Goal: Check status: Check status

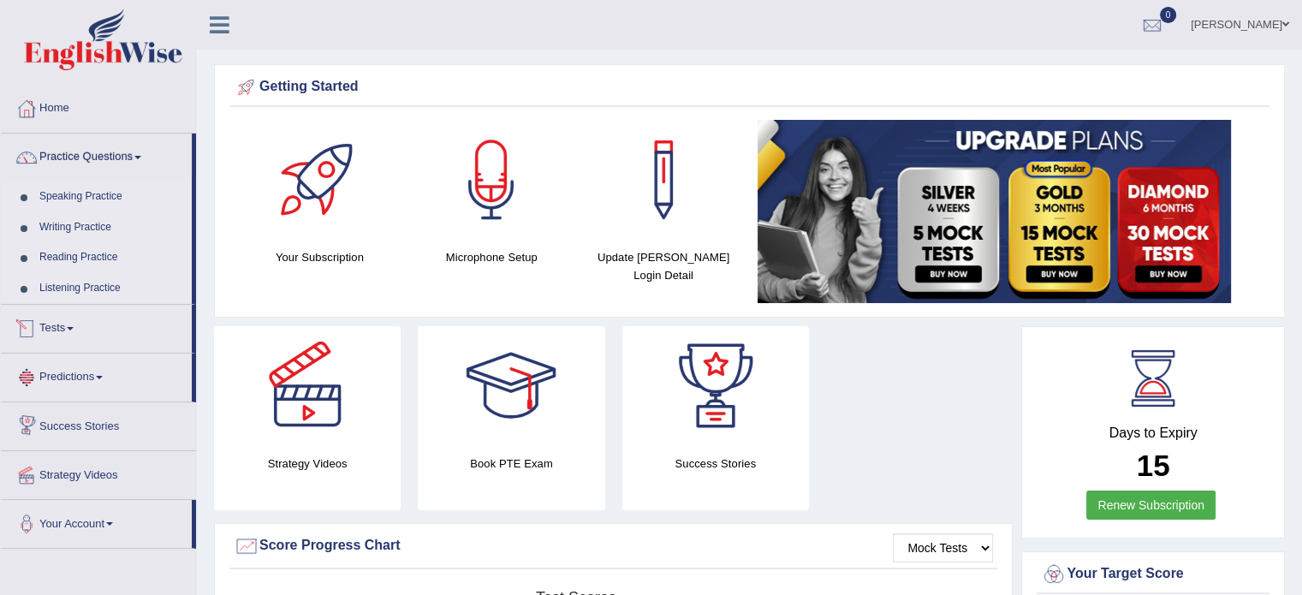
click at [86, 327] on link "Tests" at bounding box center [96, 326] width 191 height 43
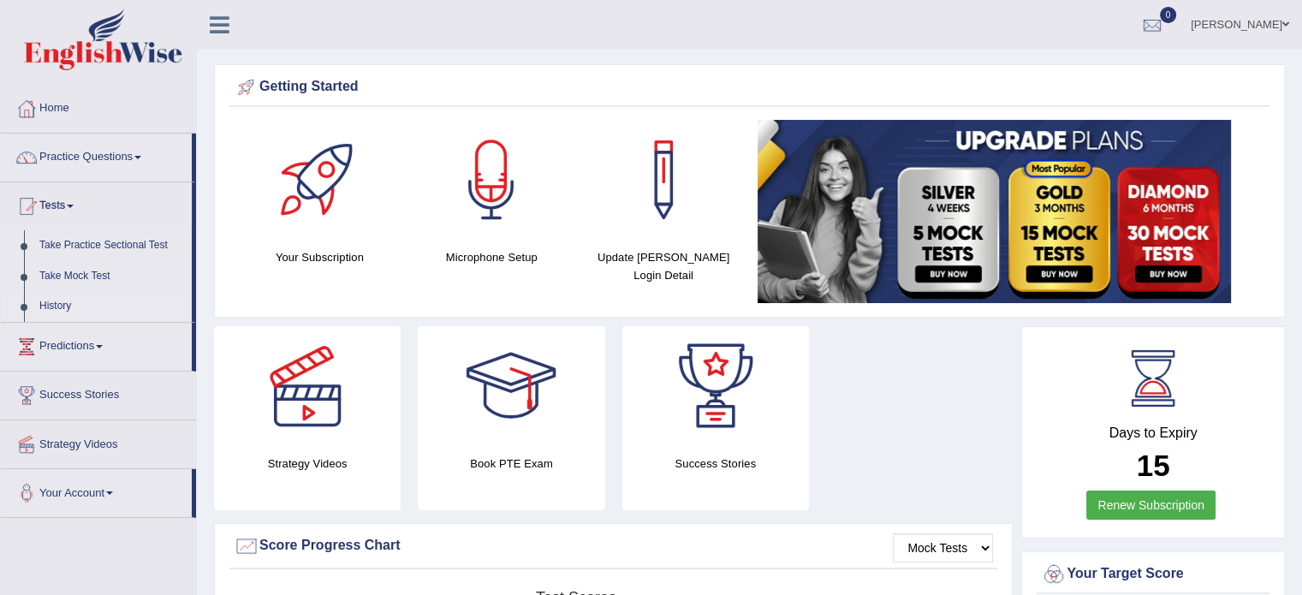
click at [64, 309] on link "History" at bounding box center [112, 306] width 160 height 31
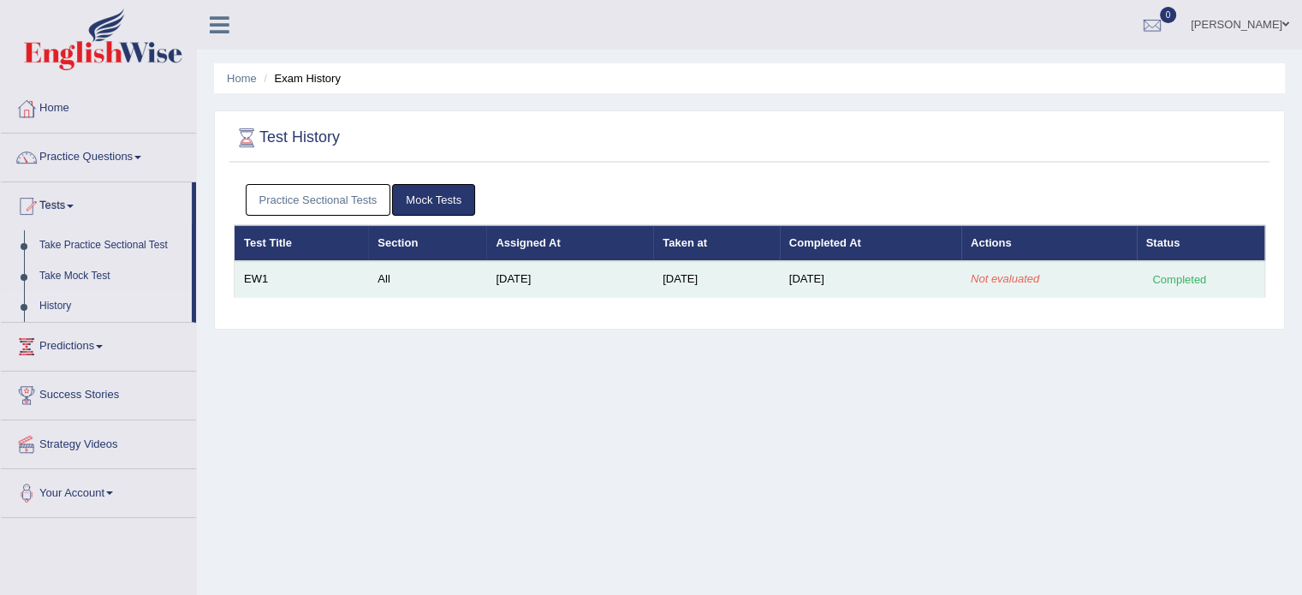
click at [1005, 278] on em "Not evaluated" at bounding box center [1005, 278] width 68 height 13
click at [1014, 287] on td "Not evaluated" at bounding box center [1048, 279] width 175 height 36
click at [1014, 283] on td "Not evaluated" at bounding box center [1048, 279] width 175 height 36
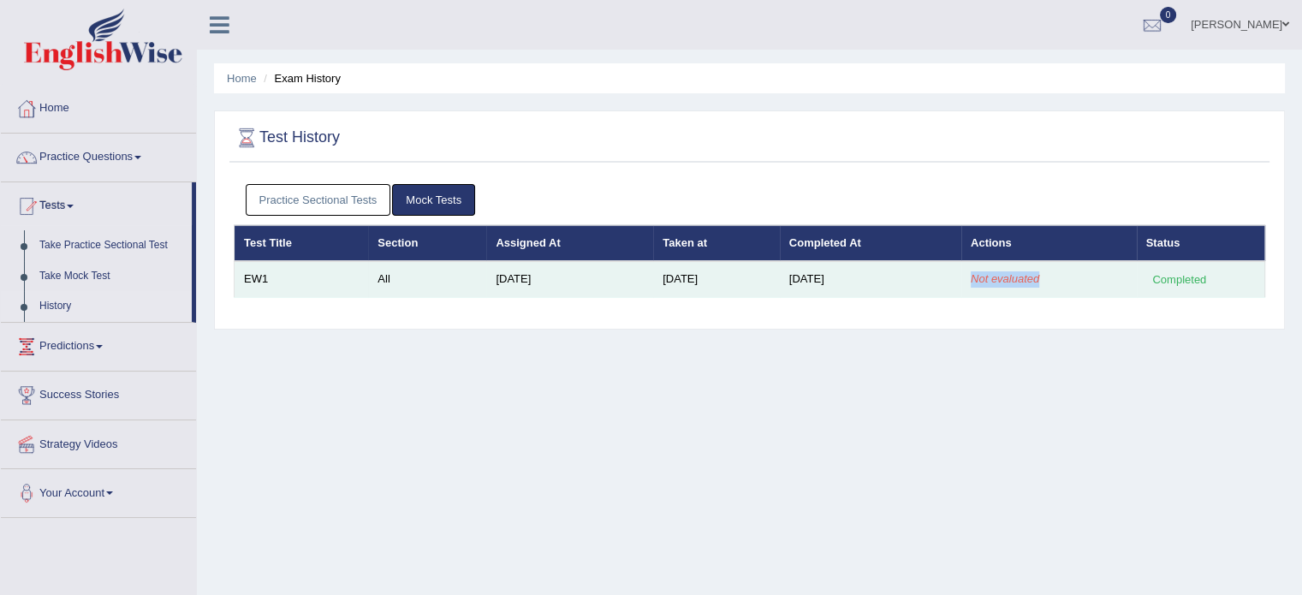
click at [1014, 283] on td "Not evaluated" at bounding box center [1048, 279] width 175 height 36
click at [1034, 270] on td "Not evaluated" at bounding box center [1048, 279] width 175 height 36
click at [1033, 274] on em "Not evaluated" at bounding box center [1005, 278] width 68 height 13
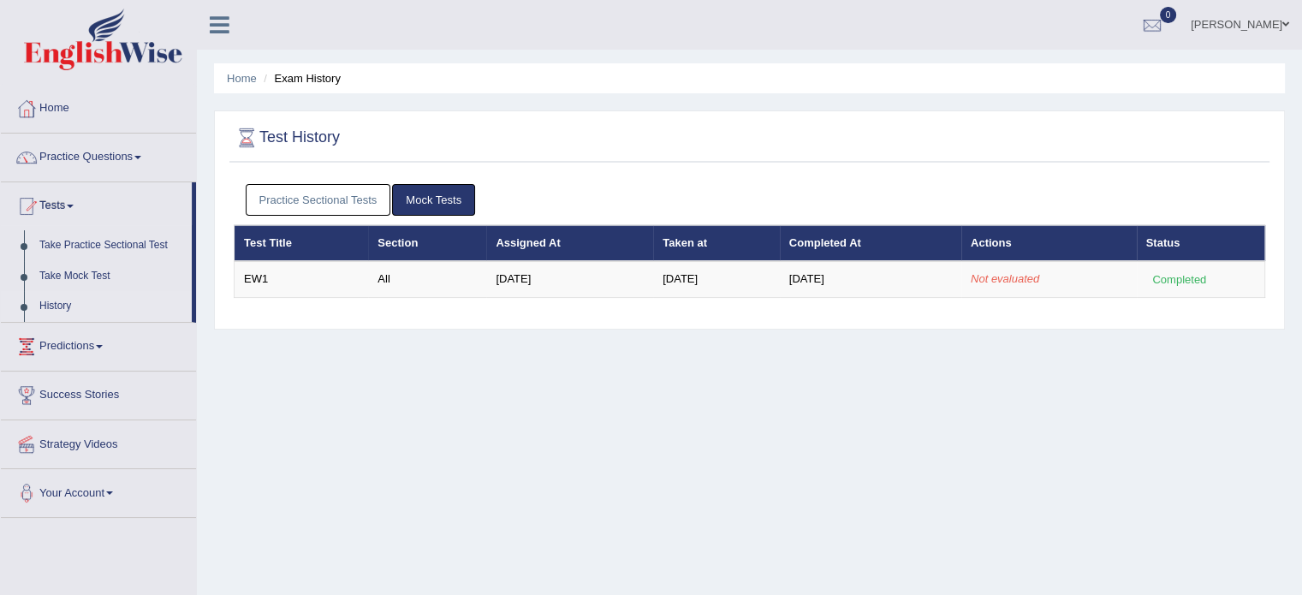
click at [1046, 366] on div "Home Exam History Test History Practice Sectional Tests Mock Tests Test Title S…" at bounding box center [749, 428] width 1105 height 856
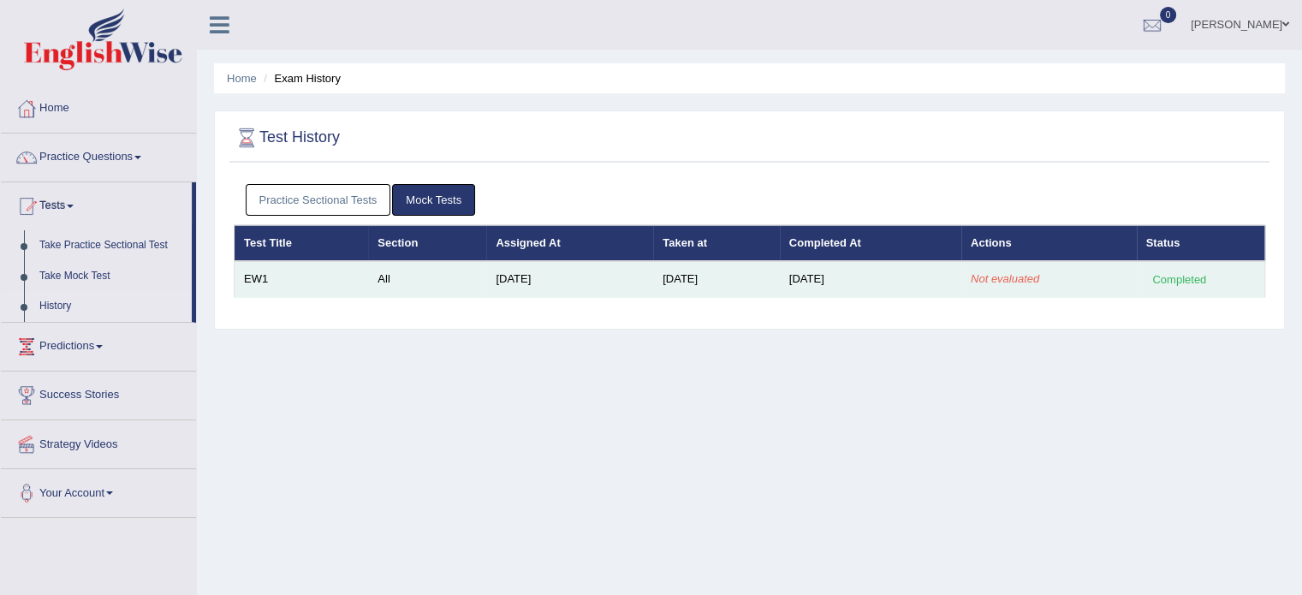
click at [1015, 287] on td "Not evaluated" at bounding box center [1048, 279] width 175 height 36
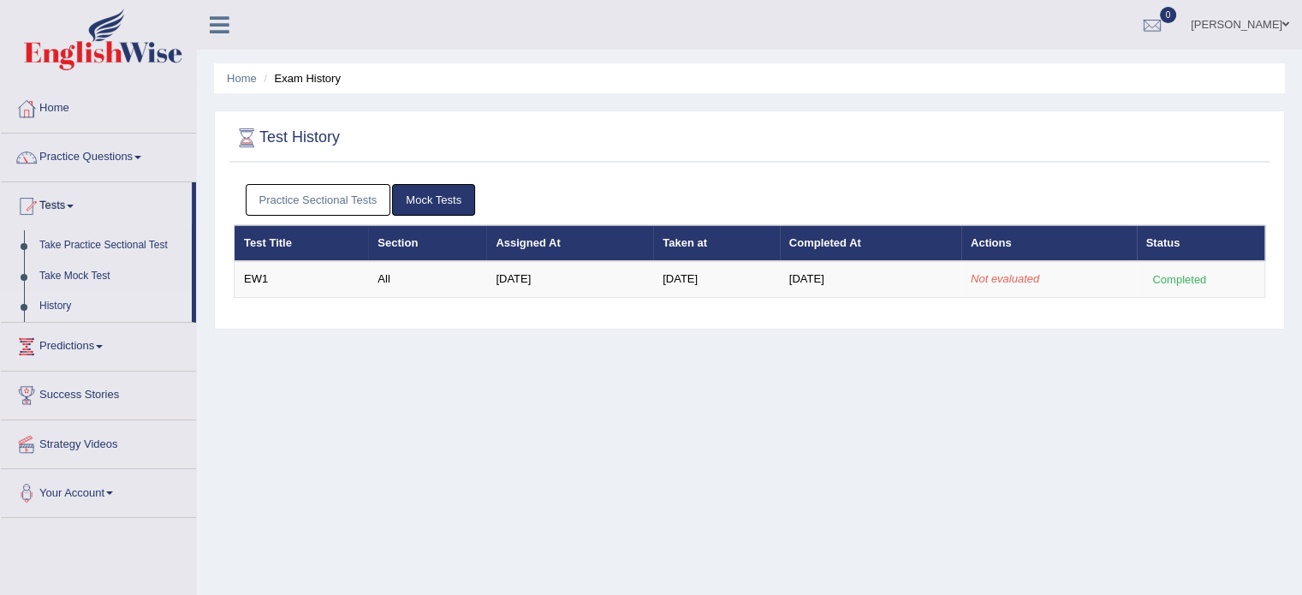
click at [1233, 16] on link "[PERSON_NAME]" at bounding box center [1240, 22] width 124 height 45
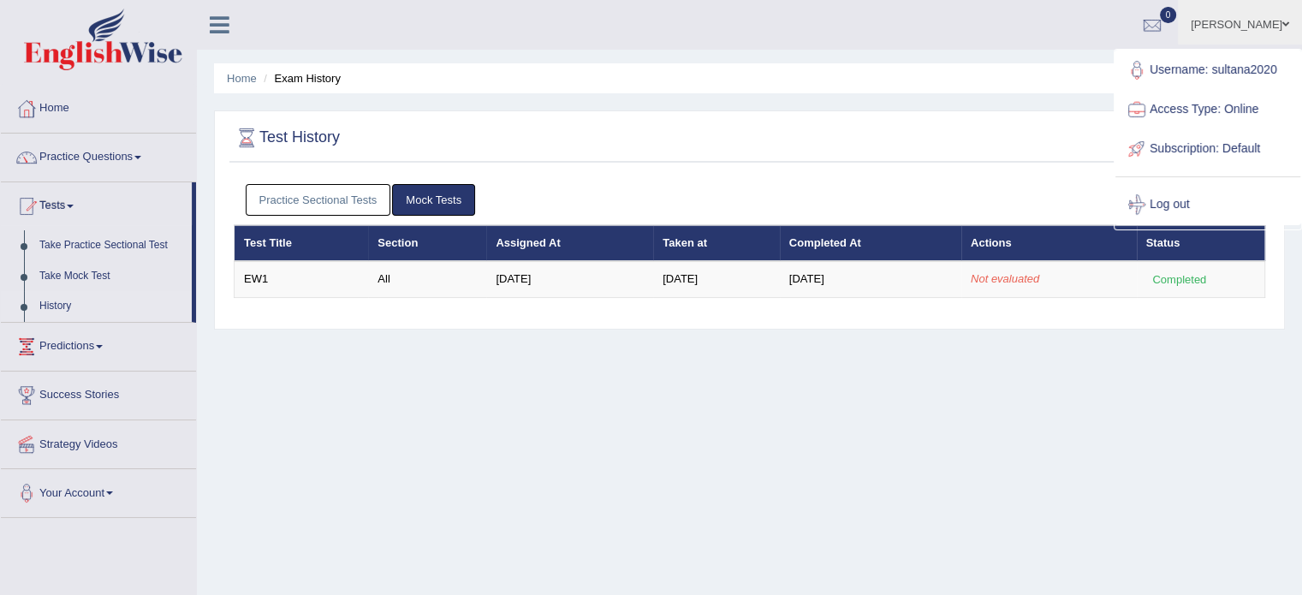
click at [995, 247] on th "Actions" at bounding box center [1048, 243] width 175 height 36
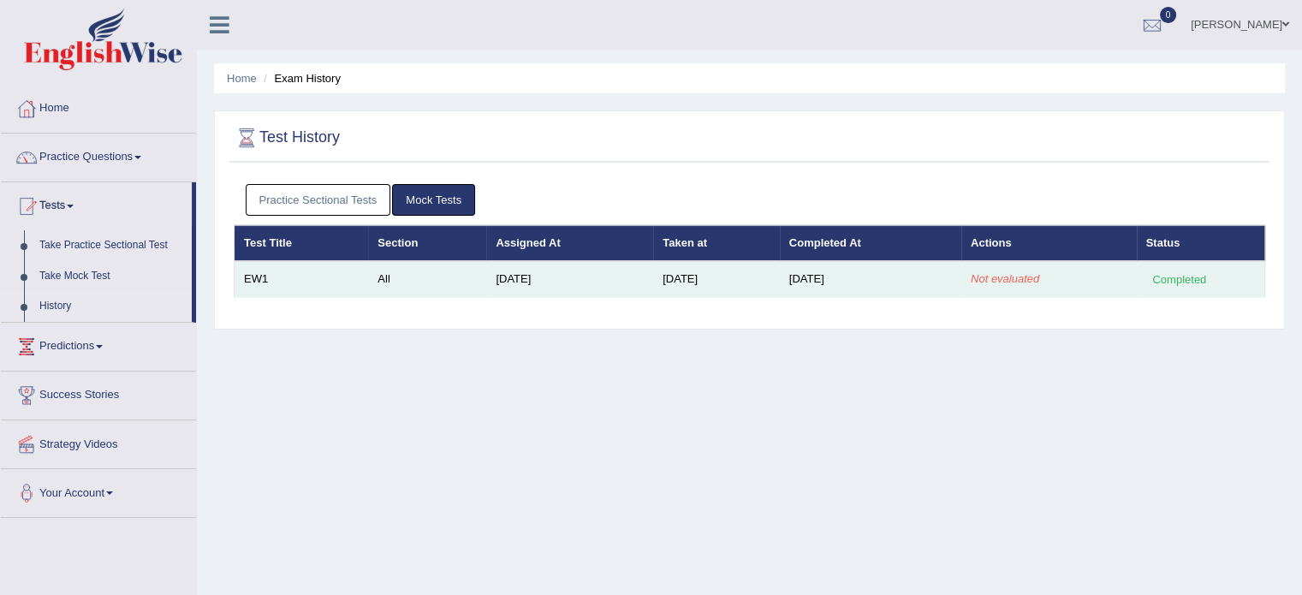
click at [1003, 272] on em "Not evaluated" at bounding box center [1005, 278] width 68 height 13
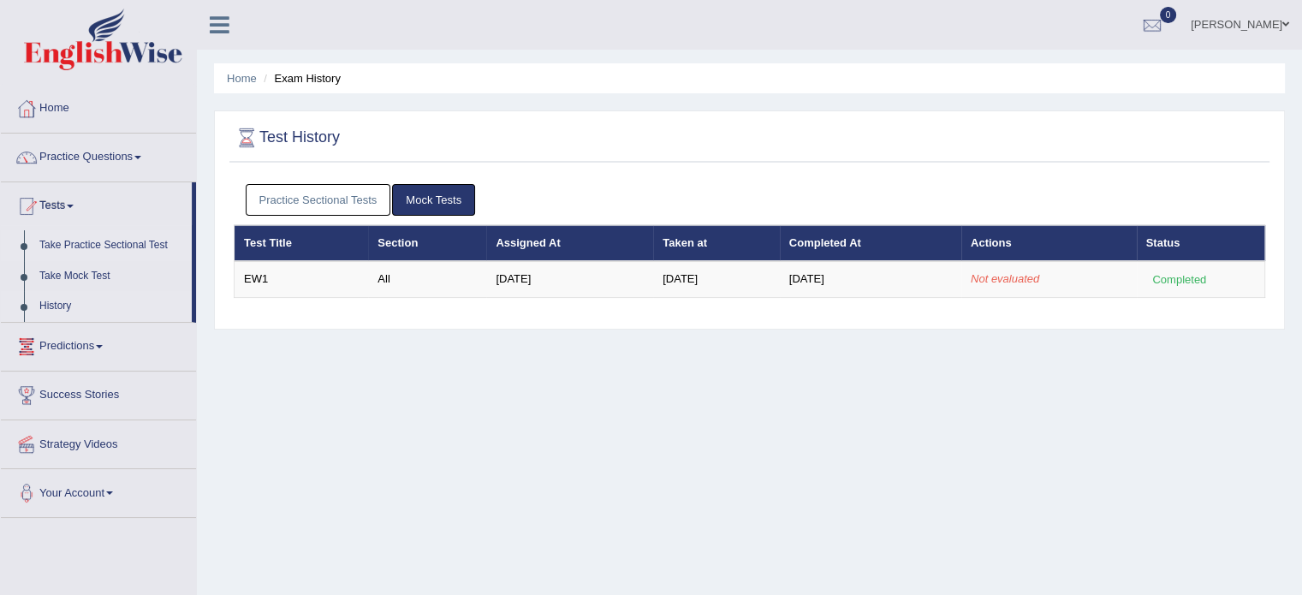
click at [86, 247] on link "Take Practice Sectional Test" at bounding box center [112, 245] width 160 height 31
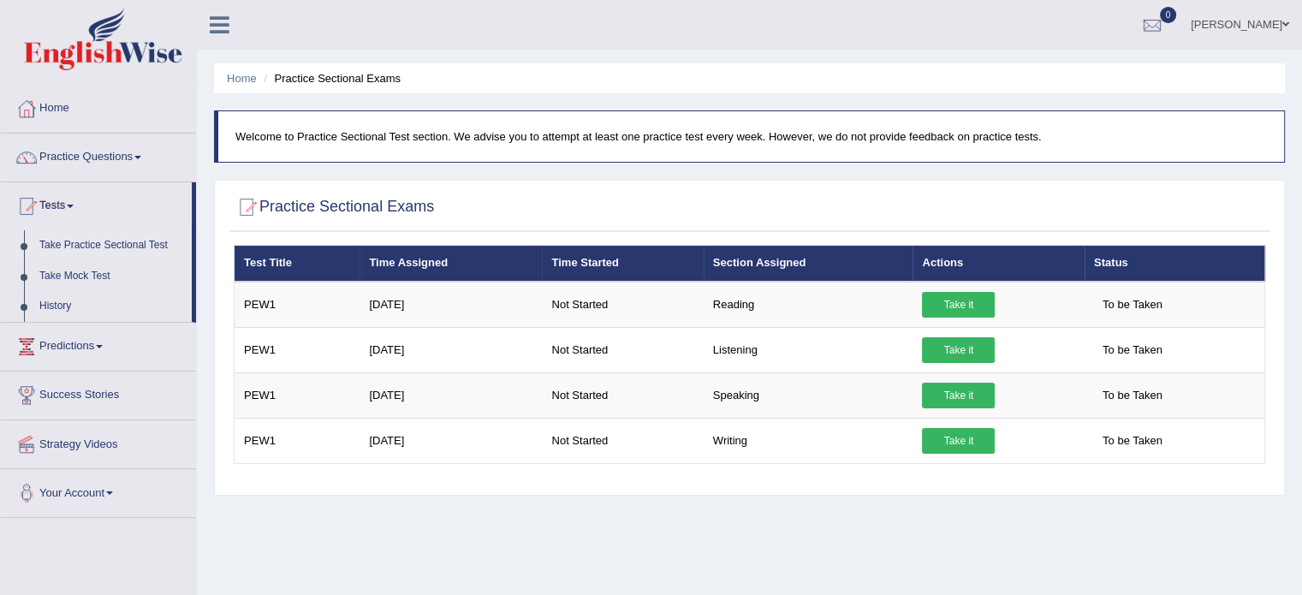
click at [1261, 23] on link "[PERSON_NAME]" at bounding box center [1240, 22] width 124 height 45
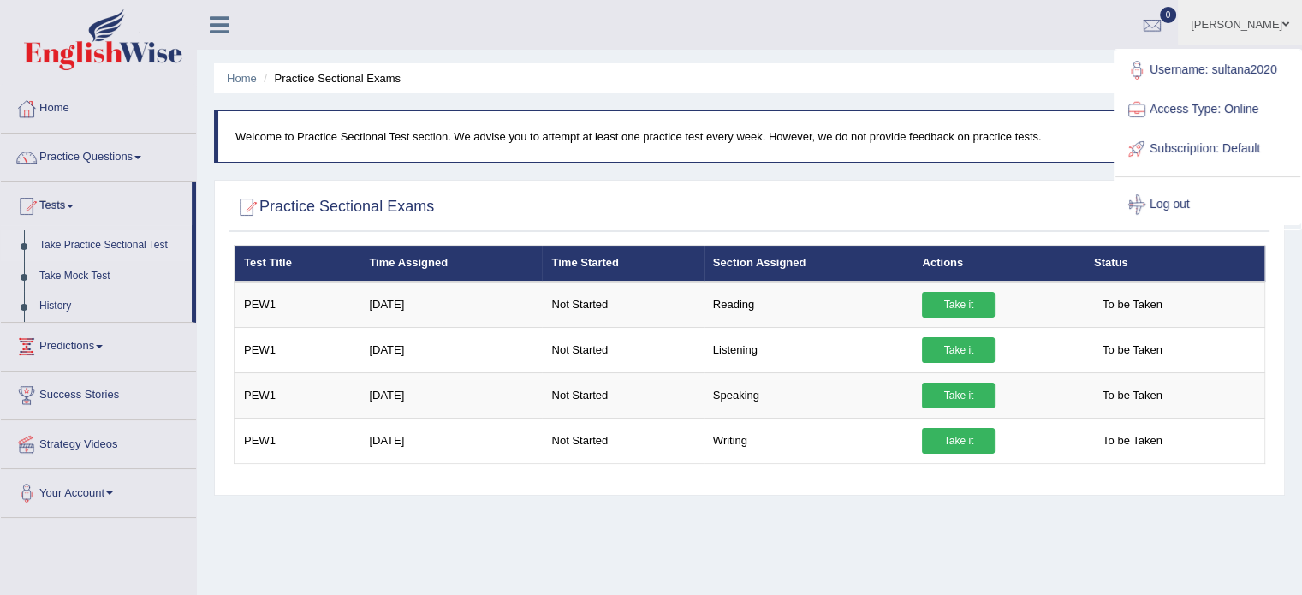
click at [1182, 206] on link "Log out" at bounding box center [1207, 204] width 185 height 39
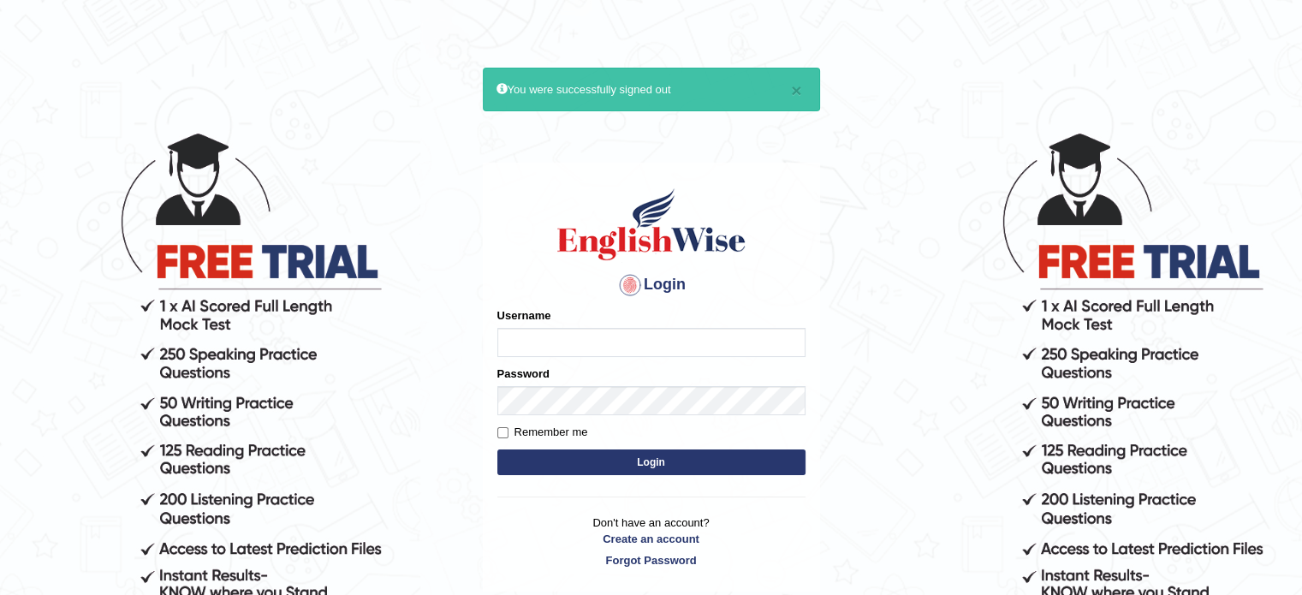
type input "sultana2020"
click at [649, 467] on button "Login" at bounding box center [651, 462] width 308 height 26
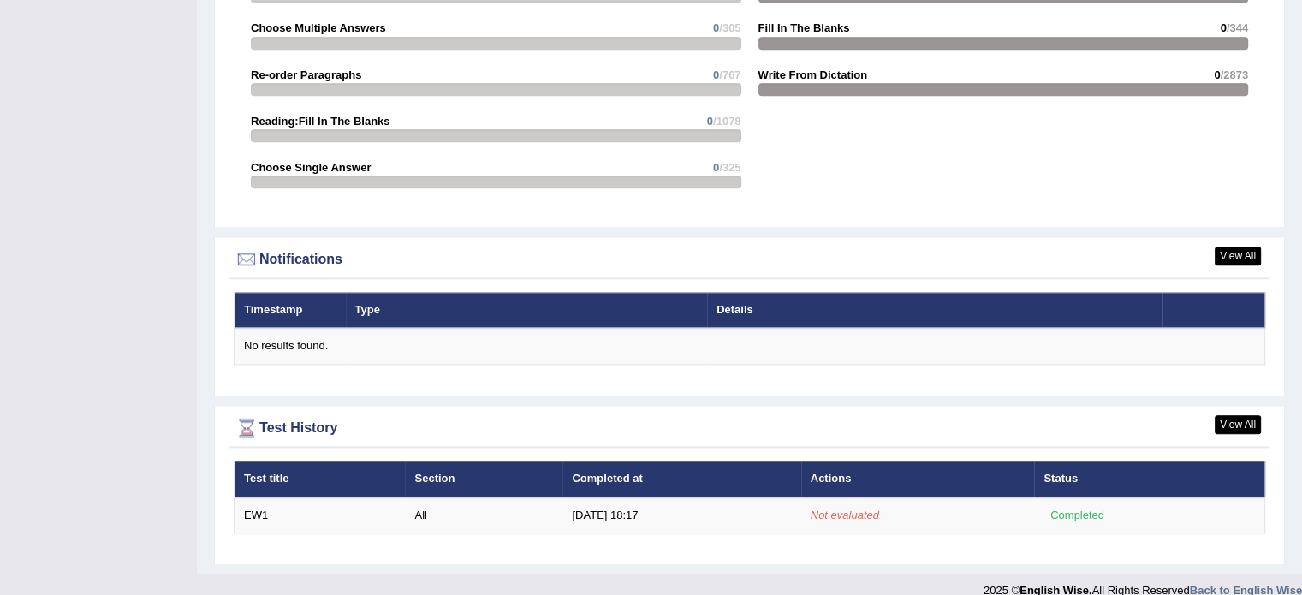
scroll to position [1984, 0]
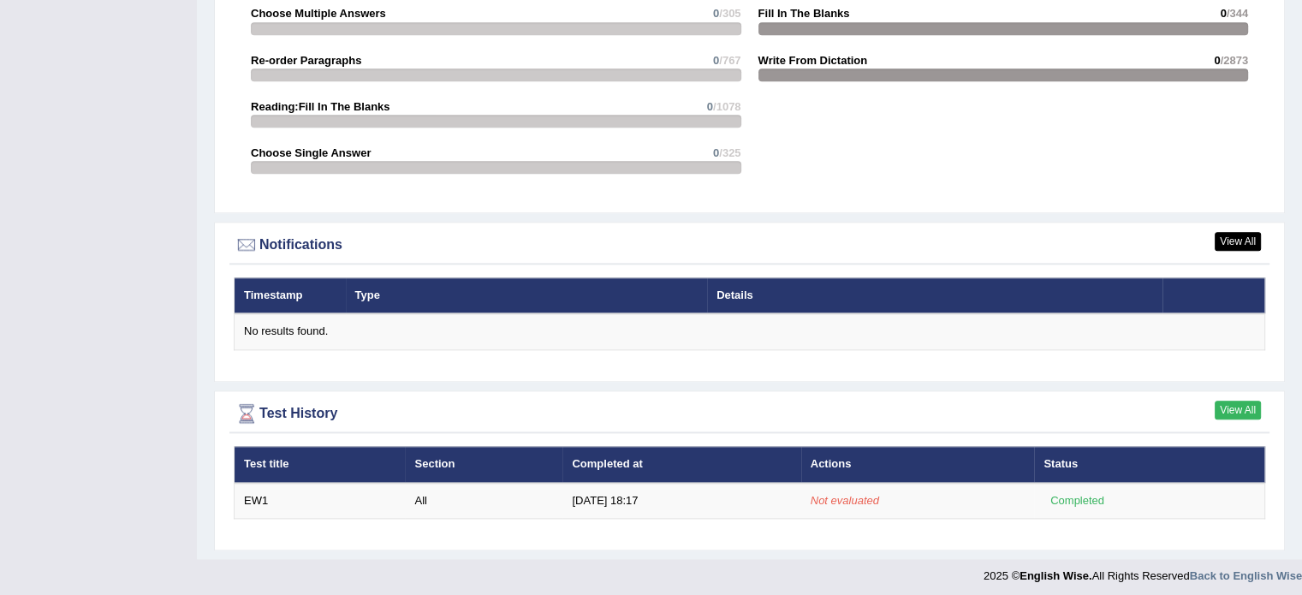
click at [1242, 404] on link "View All" at bounding box center [1238, 410] width 46 height 19
